Goal: Navigation & Orientation: Find specific page/section

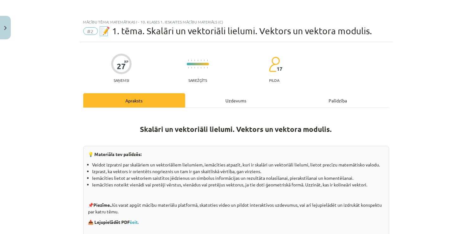
click at [232, 103] on div "Uzdevums" at bounding box center [236, 100] width 102 height 14
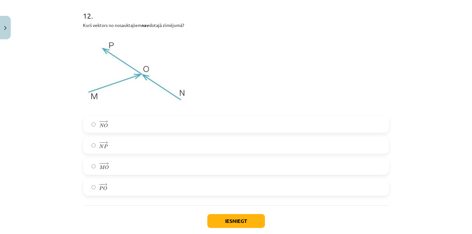
scroll to position [2300, 0]
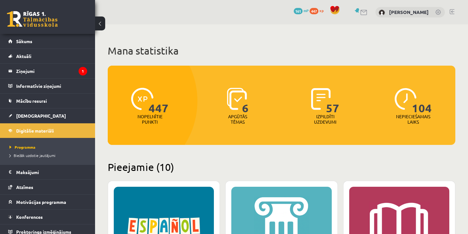
scroll to position [665, 0]
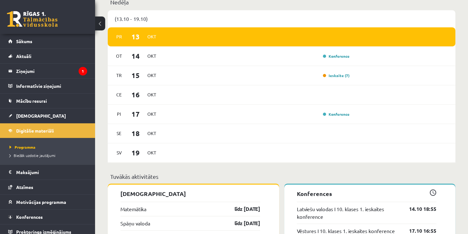
scroll to position [394, 0]
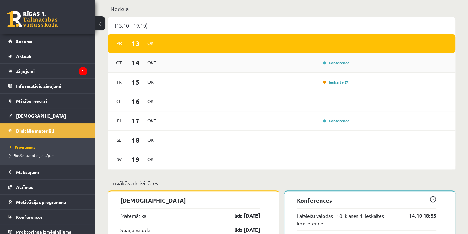
click at [340, 62] on link "Konference" at bounding box center [336, 62] width 27 height 5
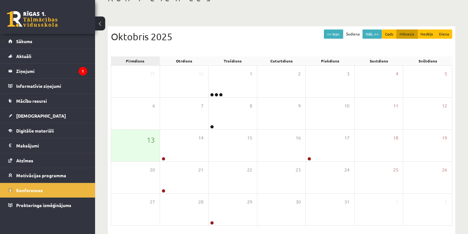
scroll to position [68, 0]
